Goal: Task Accomplishment & Management: Manage account settings

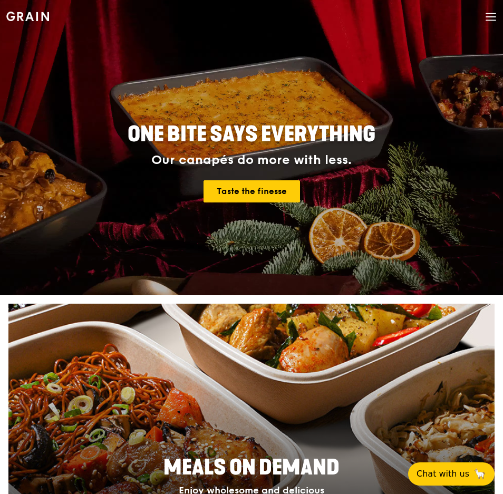
click at [496, 18] on icon at bounding box center [491, 17] width 12 height 12
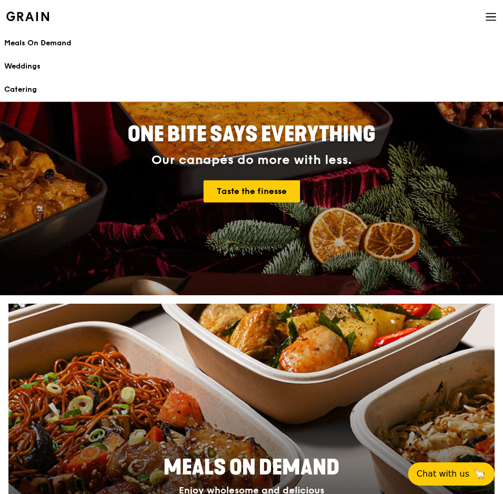
click at [494, 14] on icon at bounding box center [491, 17] width 12 height 12
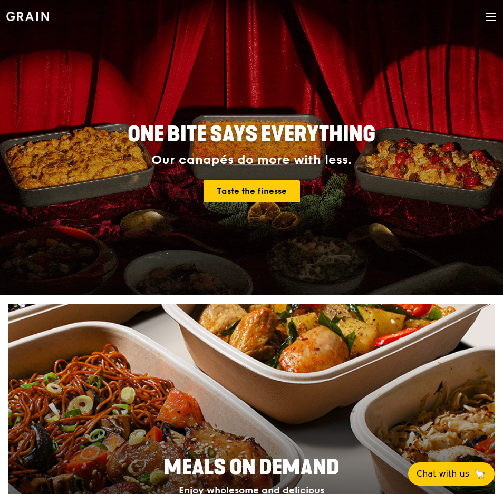
click at [17, 10] on h1 "Grain logo" at bounding box center [27, 15] width 43 height 32
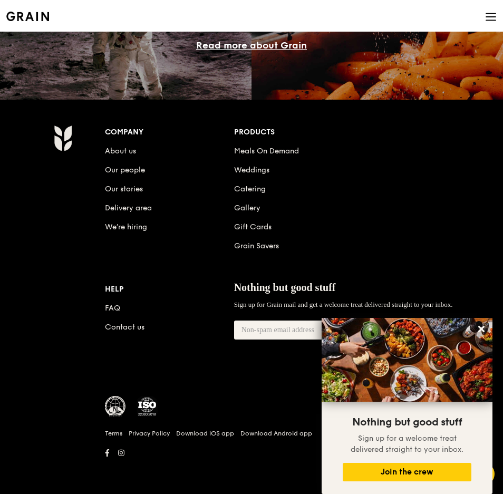
scroll to position [1332, 0]
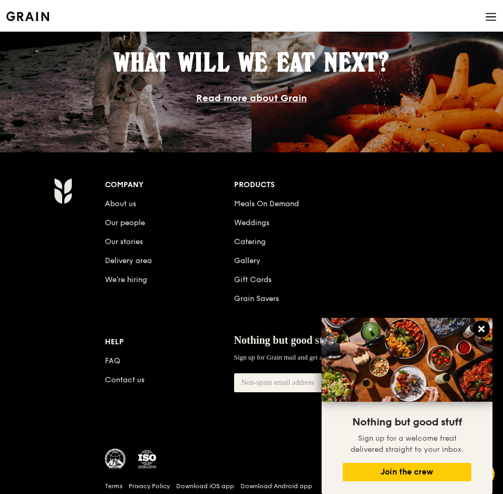
click at [482, 326] on icon at bounding box center [480, 328] width 9 height 9
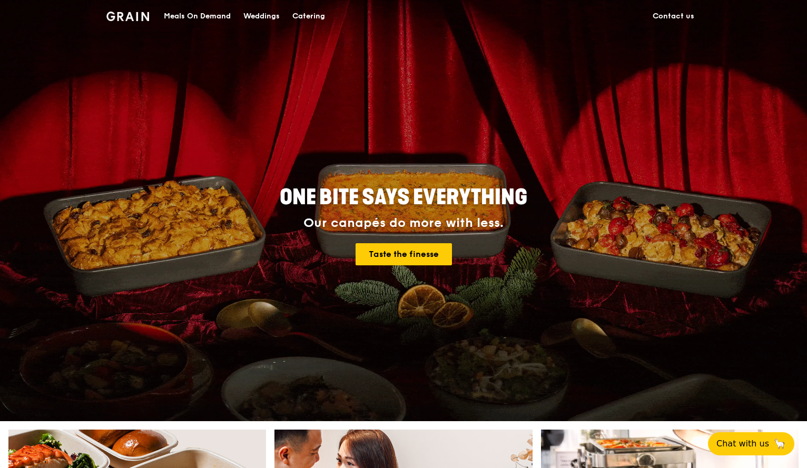
click at [718, 13] on div "Grain logo Meals On Demand Weddings Catering Contact us" at bounding box center [403, 16] width 807 height 32
click at [666, 14] on link "Contact us" at bounding box center [674, 17] width 54 height 32
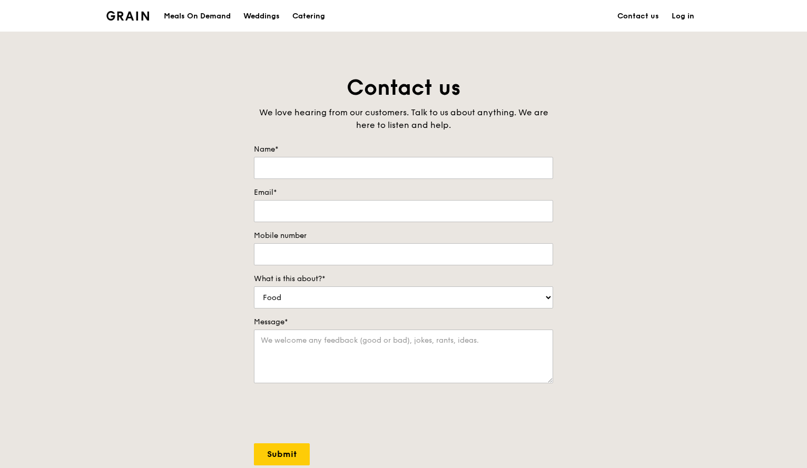
click at [685, 21] on link "Log in" at bounding box center [683, 17] width 35 height 32
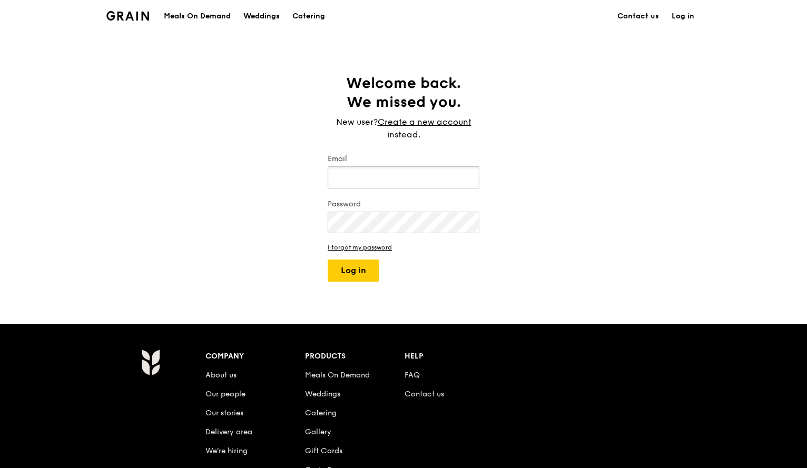
type input "[EMAIL_ADDRESS][DOMAIN_NAME]"
click at [357, 266] on button "Log in" at bounding box center [354, 271] width 52 height 22
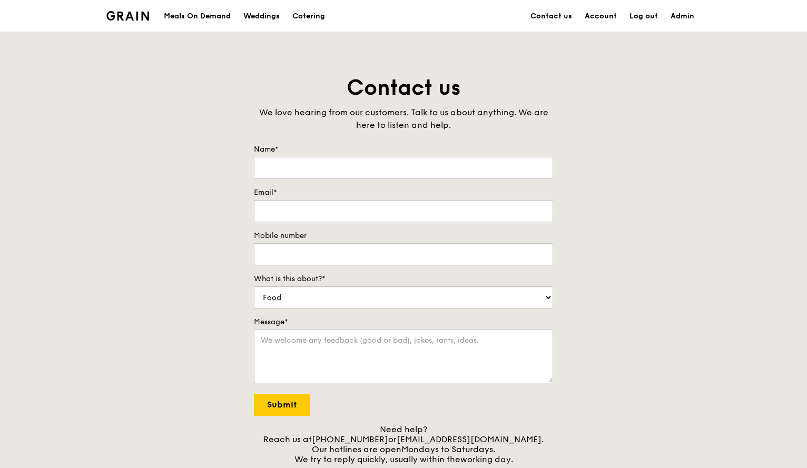
type input "Operations Administrator"
type input "[EMAIL_ADDRESS][DOMAIN_NAME]"
type input "62346345"
click at [643, 15] on link "Log out" at bounding box center [643, 17] width 41 height 32
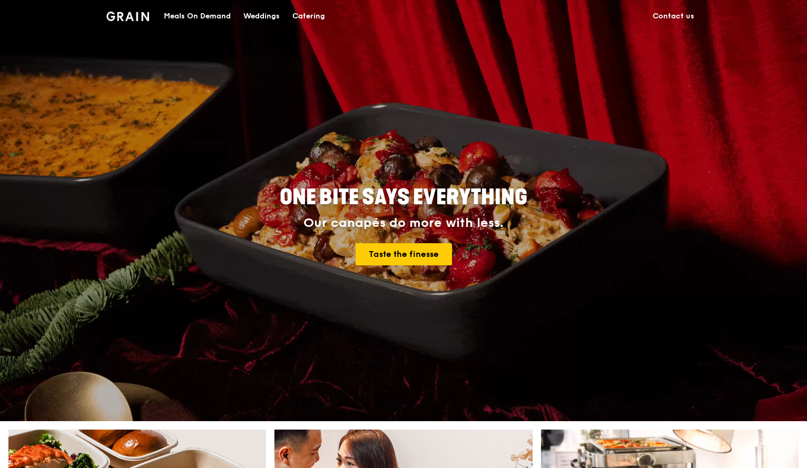
click at [669, 13] on link "Contact us" at bounding box center [674, 17] width 54 height 32
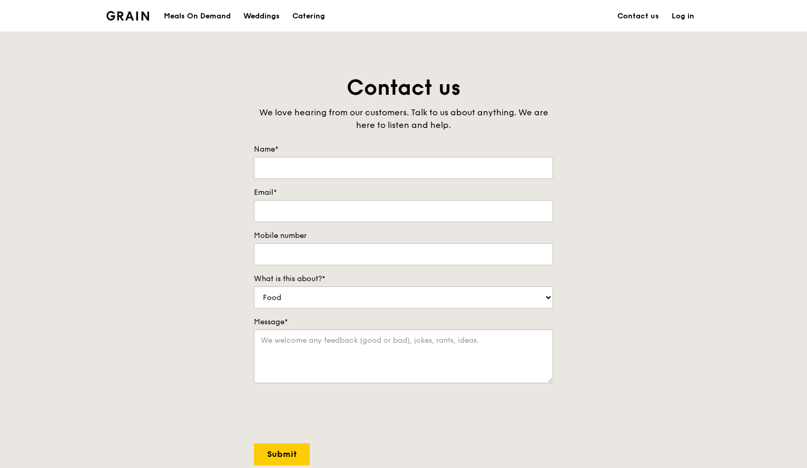
click at [681, 16] on link "Log in" at bounding box center [683, 17] width 35 height 32
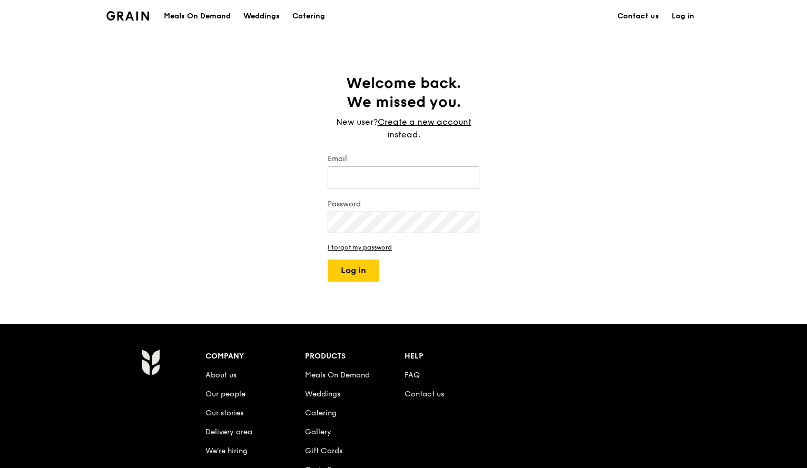
type input "[EMAIL_ADDRESS][DOMAIN_NAME]"
click at [362, 272] on button "Log in" at bounding box center [354, 271] width 52 height 22
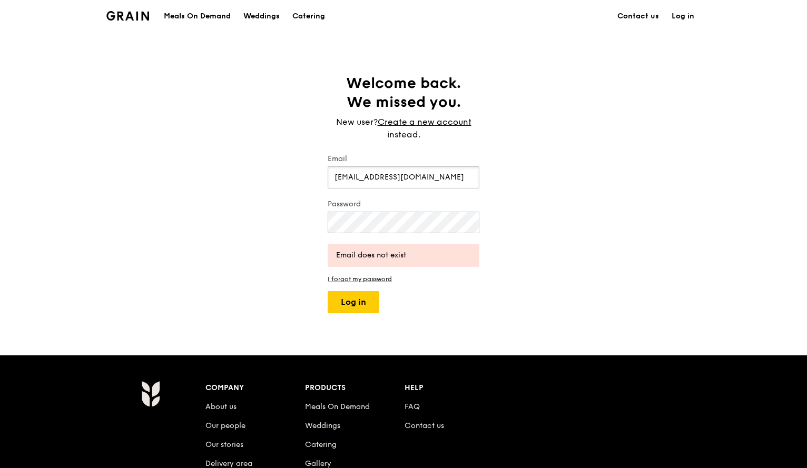
click at [412, 180] on input "[EMAIL_ADDRESS][DOMAIN_NAME]" at bounding box center [404, 178] width 152 height 22
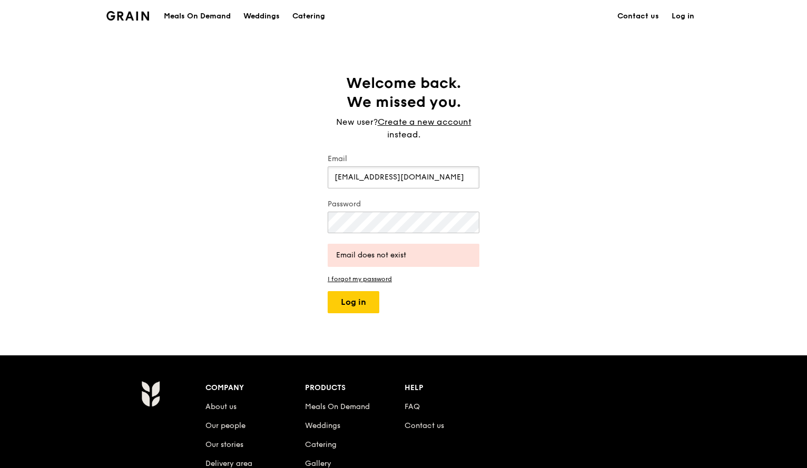
click at [417, 178] on input "[EMAIL_ADDRESS][DOMAIN_NAME]" at bounding box center [404, 178] width 152 height 22
drag, startPoint x: 417, startPoint y: 178, endPoint x: 268, endPoint y: 169, distance: 149.9
click at [269, 169] on div "Welcome back. We missed you. New user? Create a new account instead. Email [EMA…" at bounding box center [403, 194] width 807 height 240
click at [389, 171] on input "Email" at bounding box center [404, 178] width 152 height 22
type input "[EMAIL_ADDRESS][DOMAIN_NAME]"
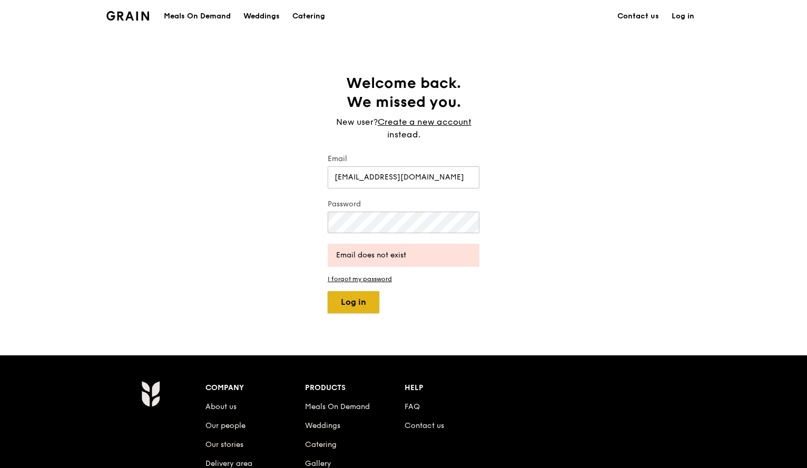
click at [370, 295] on button "Log in" at bounding box center [354, 302] width 52 height 22
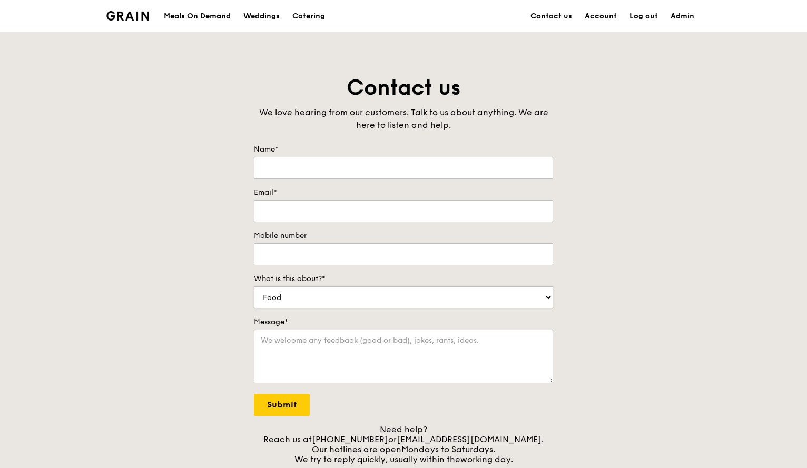
type input "Operations Administrator"
type input "[EMAIL_ADDRESS][DOMAIN_NAME]"
type input "62346345"
click at [683, 12] on link "Admin" at bounding box center [682, 17] width 36 height 32
select select "100"
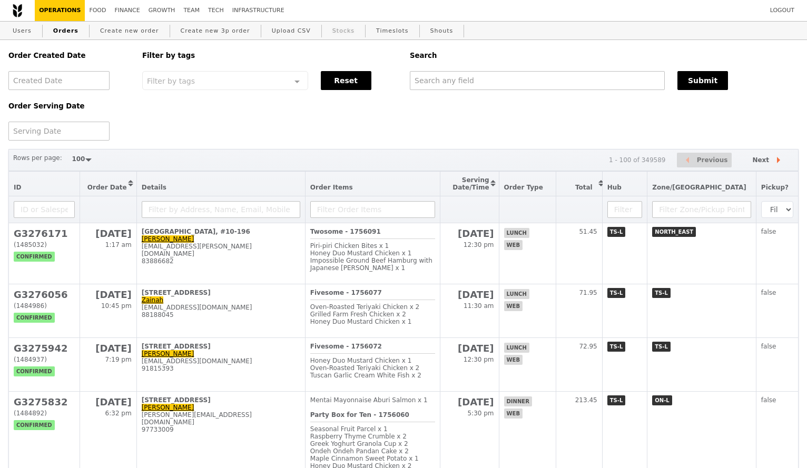
click at [328, 30] on link "Stocks" at bounding box center [343, 31] width 31 height 19
